Goal: Information Seeking & Learning: Learn about a topic

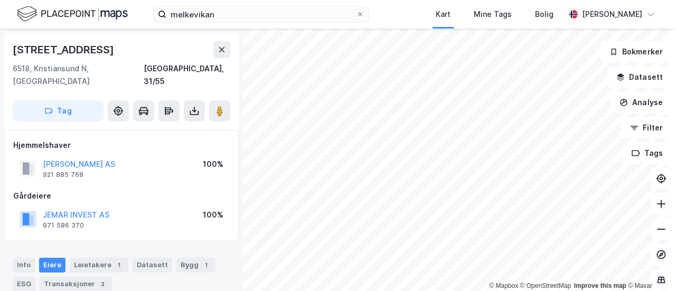
click at [483, 0] on html "melkevikan Kart Mine Tags Bolig [PERSON_NAME] © Mapbox © OpenStreetMap Improve …" at bounding box center [338, 145] width 676 height 291
click at [396, 291] on html "melkevikan Kart Mine Tags Bolig [PERSON_NAME] © Mapbox © OpenStreetMap Improve …" at bounding box center [338, 145] width 676 height 291
click at [307, 291] on html "melkevikan Kart Mine Tags Bolig [PERSON_NAME] © Mapbox © OpenStreetMap Improve …" at bounding box center [338, 145] width 676 height 291
click at [675, 0] on html "melkevikan Kart Mine Tags Bolig [PERSON_NAME] © Mapbox © OpenStreetMap Improve …" at bounding box center [338, 145] width 676 height 291
click at [629, 45] on div "© Mapbox © OpenStreetMap Improve this map © [GEOGRAPHIC_DATA][STREET_ADDRESS], …" at bounding box center [338, 160] width 676 height 263
